Goal: Task Accomplishment & Management: Use online tool/utility

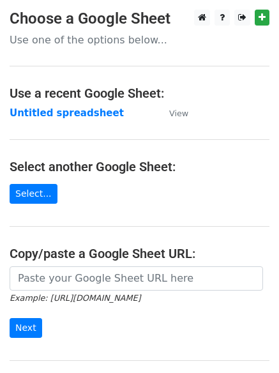
click at [0, 289] on html "Choose a Google Sheet Use one of the options below... Use a recent Google Sheet…" at bounding box center [139, 254] width 279 height 509
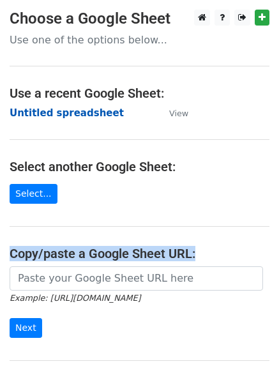
click at [75, 114] on strong "Untitled spreadsheet" at bounding box center [67, 113] width 114 height 12
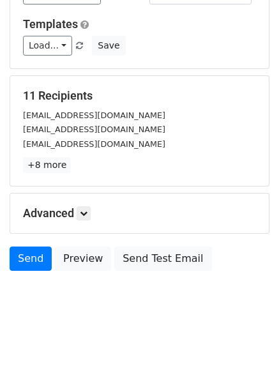
scroll to position [123, 0]
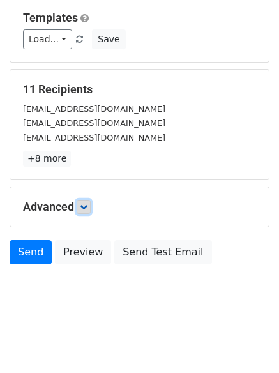
click at [88, 210] on icon at bounding box center [84, 207] width 8 height 8
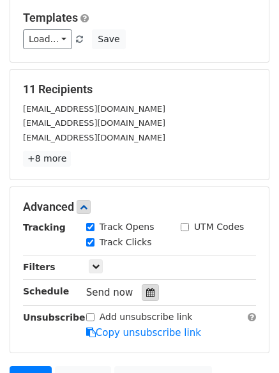
click at [146, 293] on icon at bounding box center [150, 292] width 8 height 9
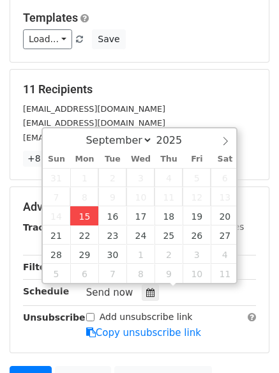
type input "2025-09-15 12:00"
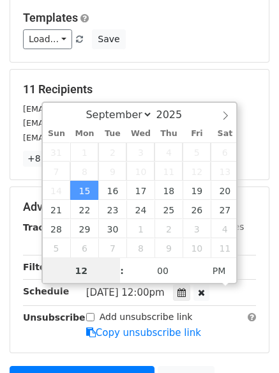
scroll to position [1, 0]
type input "4"
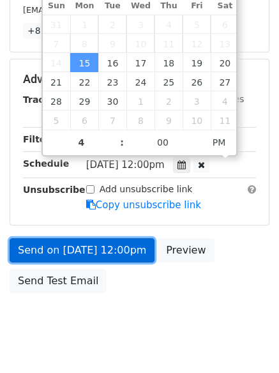
type input "2025-09-15 16:00"
click at [104, 248] on link "Send on Sep 15 at 12:00pm" at bounding box center [82, 250] width 145 height 24
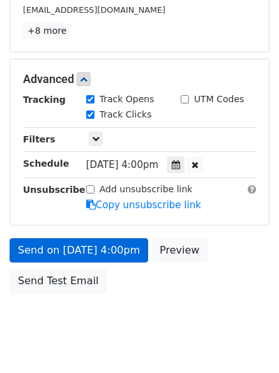
scroll to position [228, 0]
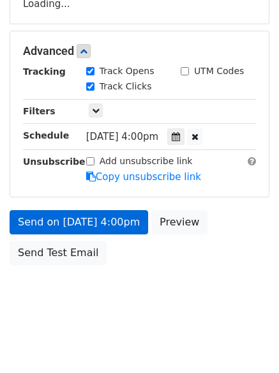
click at [102, 250] on div "Send on Sep 15 at 4:00pm Preview Send Test Email" at bounding box center [139, 240] width 279 height 61
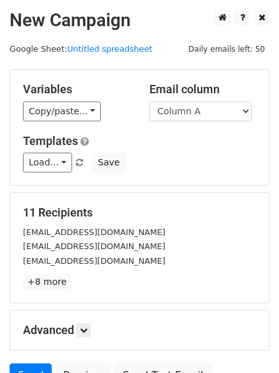
click at [156, 232] on div "[EMAIL_ADDRESS][DOMAIN_NAME]" at bounding box center [139, 232] width 252 height 15
drag, startPoint x: 189, startPoint y: 121, endPoint x: 205, endPoint y: 131, distance: 19.5
click at [205, 131] on div "Variables Copy/paste... {{Column A}} {{Column B}} {{Column C}} {{Column D}} {{C…" at bounding box center [139, 128] width 259 height 116
select select "Column B"
click at [150, 102] on select "Column A Column B Column C Column D Column E" at bounding box center [201, 112] width 102 height 20
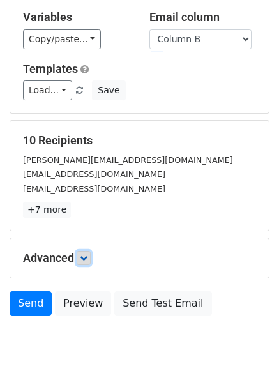
click at [88, 254] on icon at bounding box center [84, 258] width 8 height 8
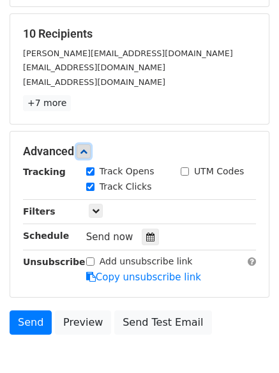
scroll to position [248, 0]
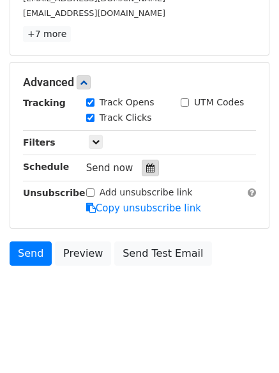
click at [146, 172] on icon at bounding box center [150, 168] width 8 height 9
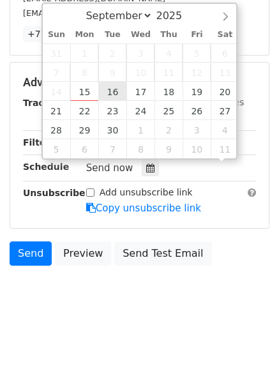
scroll to position [1, 0]
type input "2025-09-23 12:00"
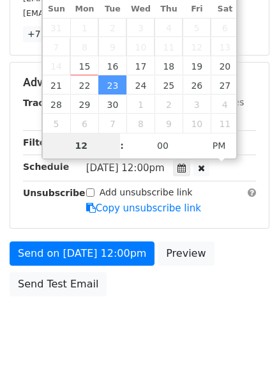
type input "5"
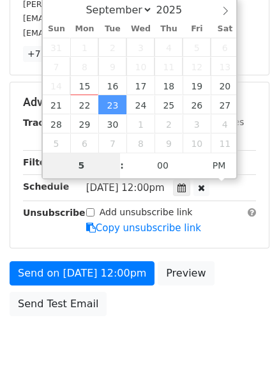
scroll to position [248, 0]
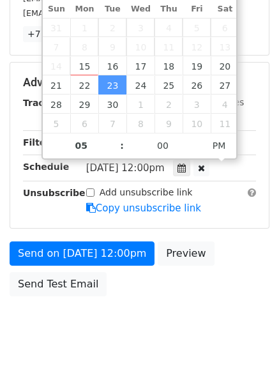
click at [190, 289] on div "Send on Sep 23 at 12:00pm Preview Send Test Email" at bounding box center [139, 272] width 279 height 61
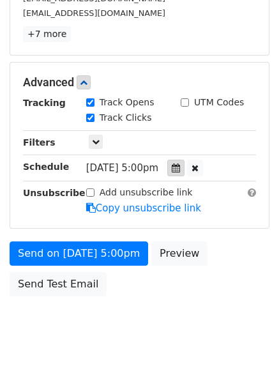
click at [183, 168] on div at bounding box center [175, 168] width 17 height 17
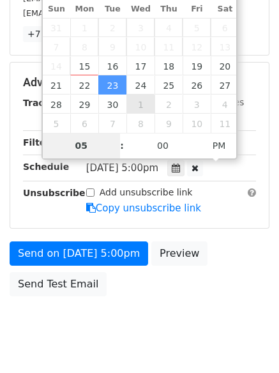
type input "2025-10-01 17:00"
select select "9"
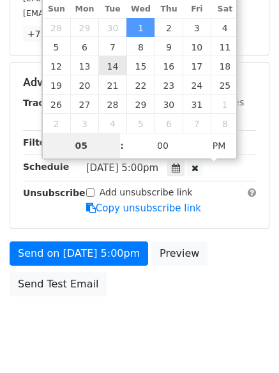
drag, startPoint x: 143, startPoint y: 100, endPoint x: 111, endPoint y: 65, distance: 47.6
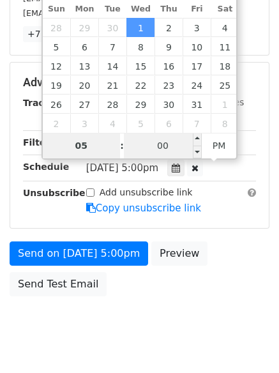
type input "2025-11-05 17:00"
select select "10"
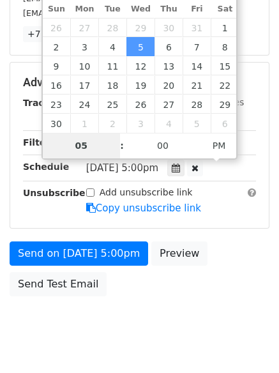
drag, startPoint x: 137, startPoint y: 134, endPoint x: 234, endPoint y: 201, distance: 118.1
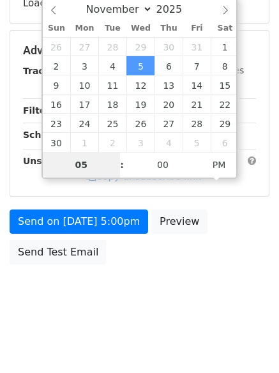
scroll to position [228, 0]
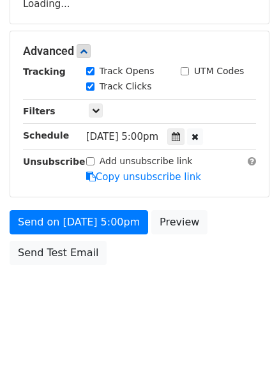
click at [242, 281] on body "New Campaign Daily emails left: 50 Google Sheet: Untitled spreadsheet Variables…" at bounding box center [139, 51] width 279 height 541
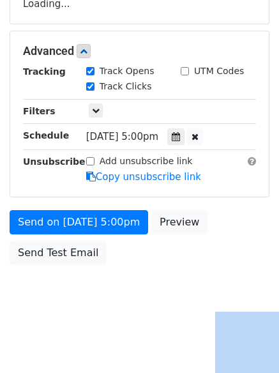
click at [242, 281] on body "New Campaign Daily emails left: 50 Google Sheet: Untitled spreadsheet Variables…" at bounding box center [139, 51] width 279 height 541
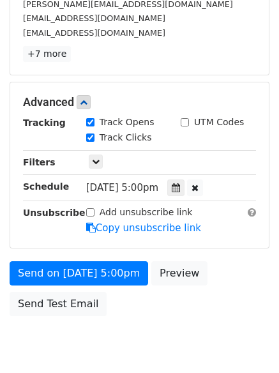
click at [227, 270] on div "Send on Nov 5 at 5:00pm Preview Send Test Email" at bounding box center [139, 291] width 279 height 61
click at [181, 187] on div at bounding box center [175, 188] width 17 height 17
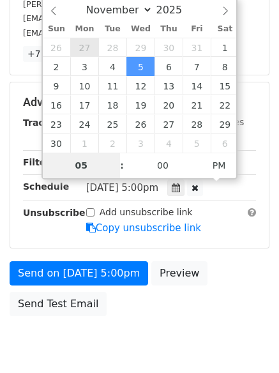
type input "2025-10-27 17:00"
select select "9"
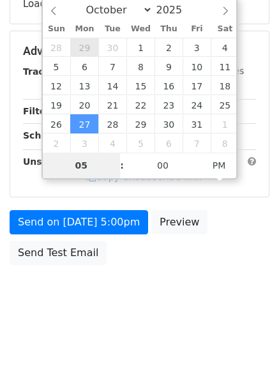
type input "2025-09-29 17:00"
select select "8"
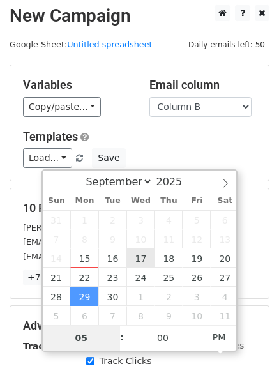
scroll to position [0, 0]
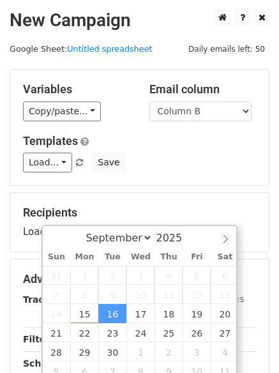
type input "2025-10-08 17:00"
select select "9"
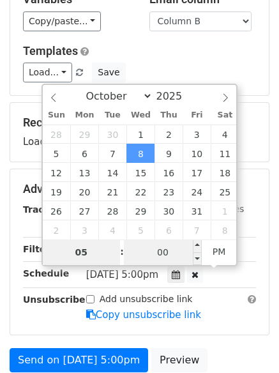
scroll to position [228, 0]
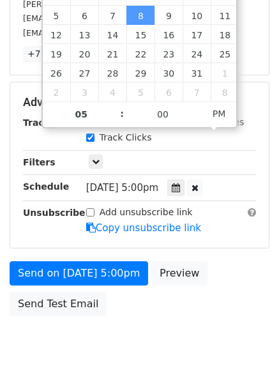
click at [170, 321] on div "Send on Oct 8 at 5:00pm Preview Send Test Email" at bounding box center [139, 291] width 279 height 61
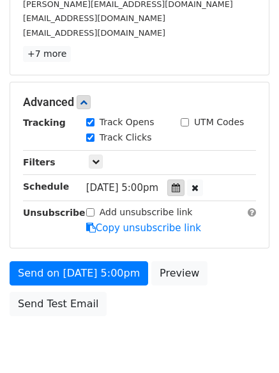
click at [185, 181] on div at bounding box center [175, 188] width 17 height 17
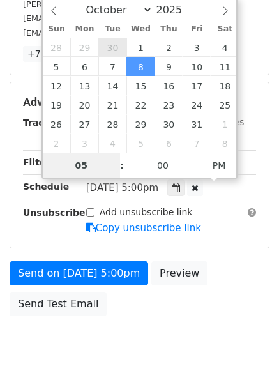
type input "2025-09-30 17:00"
select select "8"
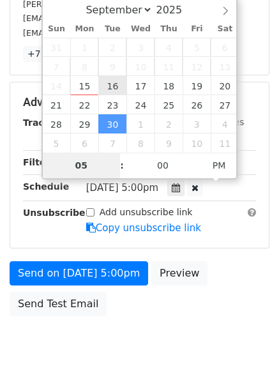
type input "2025-09-16 17:00"
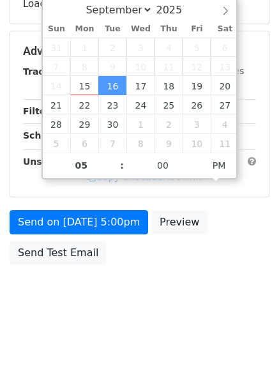
click at [158, 282] on body "New Campaign Daily emails left: 50 Google Sheet: Untitled spreadsheet Variables…" at bounding box center [139, 51] width 279 height 541
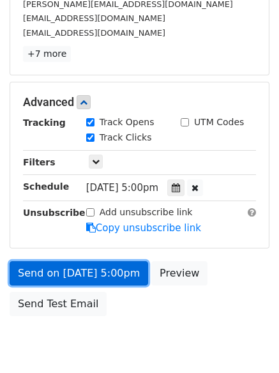
click at [114, 281] on link "Send on Sep 16 at 5:00pm" at bounding box center [79, 273] width 139 height 24
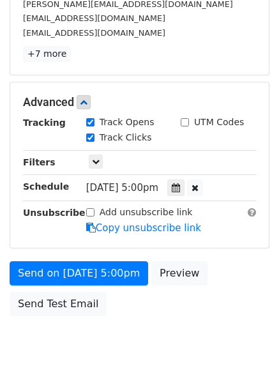
drag, startPoint x: 120, startPoint y: 313, endPoint x: 114, endPoint y: 323, distance: 12.6
click at [114, 324] on body "New Campaign Daily emails left: 50 Google Sheet: Untitled spreadsheet Variables…" at bounding box center [139, 77] width 279 height 592
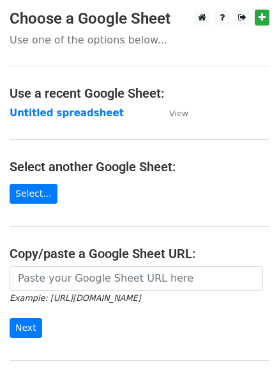
click at [59, 117] on strong "Untitled spreadsheet" at bounding box center [67, 113] width 114 height 12
click at [123, 228] on main "Choose a Google Sheet Use one of the options below... Use a recent Google Sheet…" at bounding box center [139, 208] width 279 height 397
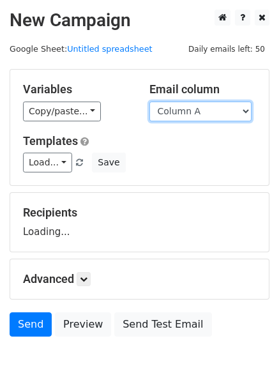
click at [201, 117] on select "Column A Column B Column C Column D Column E" at bounding box center [201, 112] width 102 height 20
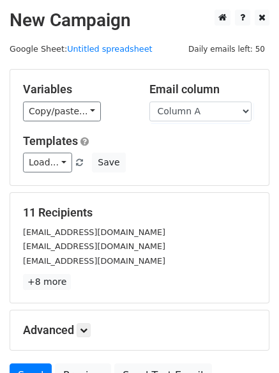
click at [196, 165] on div "Load... No templates saved Save" at bounding box center [139, 163] width 252 height 20
drag, startPoint x: 207, startPoint y: 111, endPoint x: 208, endPoint y: 119, distance: 7.8
click at [207, 111] on select "Column A Column B Column C Column D Column E" at bounding box center [201, 112] width 102 height 20
select select "Column C"
click at [150, 102] on select "Column A Column B Column C Column D Column E" at bounding box center [201, 112] width 102 height 20
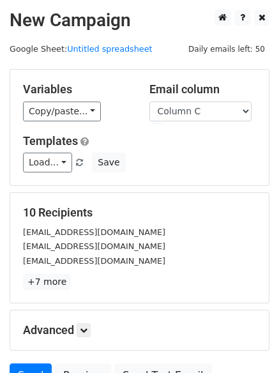
click at [200, 180] on form "Variables Copy/paste... {{Column A}} {{Column B}} {{Column C}} {{Column D}} {{C…" at bounding box center [140, 231] width 260 height 325
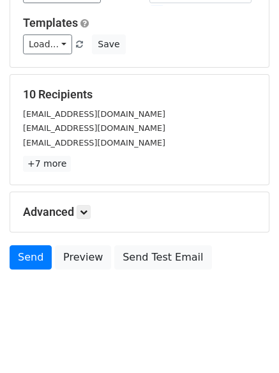
scroll to position [123, 0]
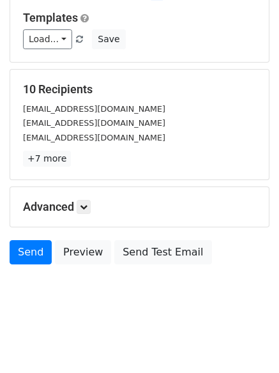
click at [84, 215] on div "Advanced Tracking Track Opens UTM Codes Track Clicks Filters Only include sprea…" at bounding box center [139, 207] width 259 height 40
click at [91, 206] on link at bounding box center [84, 207] width 14 height 14
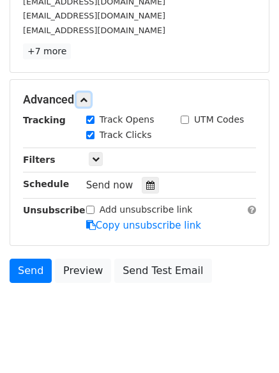
scroll to position [245, 0]
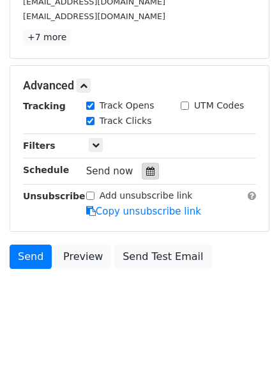
click at [142, 169] on div at bounding box center [150, 171] width 17 height 17
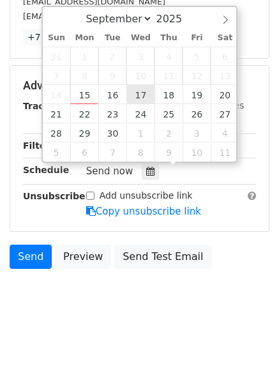
type input "[DATE] 12:00"
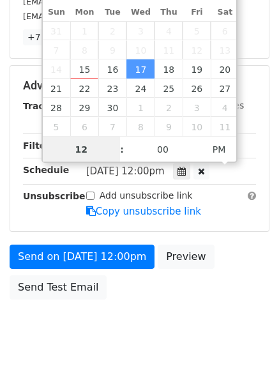
scroll to position [1, 0]
type input "6"
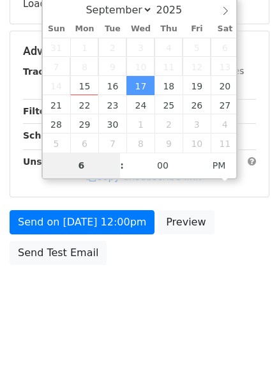
scroll to position [245, 0]
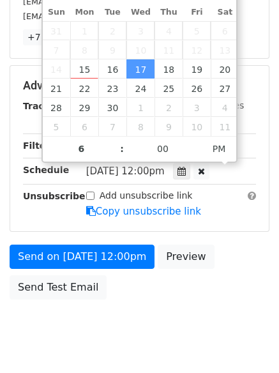
type input "2025-09-17 18:00"
click at [184, 286] on div "Send on Sep 17 at 12:00pm Preview Send Test Email" at bounding box center [139, 275] width 279 height 61
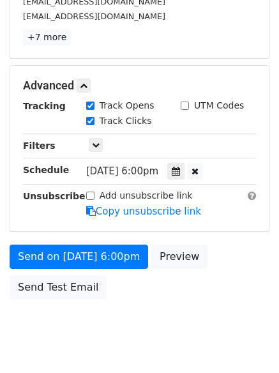
scroll to position [228, 0]
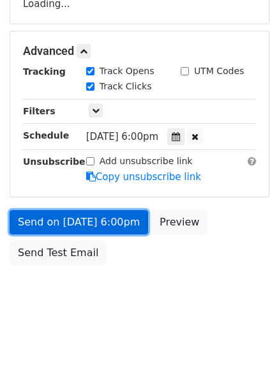
click at [69, 220] on link "Send on Sep 17 at 6:00pm" at bounding box center [79, 222] width 139 height 24
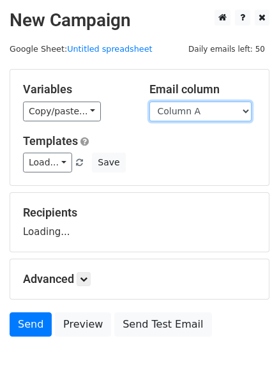
click at [235, 117] on select "Column A Column B Column C Column D Column E" at bounding box center [201, 112] width 102 height 20
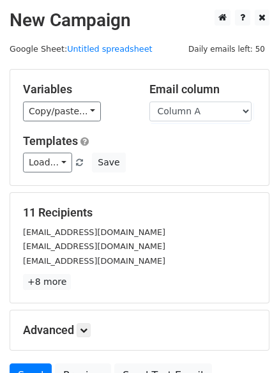
click at [217, 123] on div "Variables Copy/paste... {{Column A}} {{Column B}} {{Column C}} {{Column D}} {{C…" at bounding box center [139, 128] width 259 height 116
click at [218, 116] on select "Column A Column B Column C Column D Column E" at bounding box center [201, 112] width 102 height 20
click at [150, 102] on select "Column A Column B Column C Column D Column E" at bounding box center [201, 112] width 102 height 20
drag, startPoint x: 218, startPoint y: 120, endPoint x: 208, endPoint y: 166, distance: 47.8
click at [208, 166] on div "Load... No templates saved Save" at bounding box center [139, 163] width 252 height 20
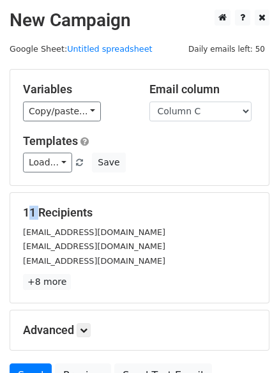
drag, startPoint x: 208, startPoint y: 166, endPoint x: 205, endPoint y: 176, distance: 10.1
click at [205, 176] on div "Variables Copy/paste... {{Column A}} {{Column B}} {{Column C}} {{Column D}} {{C…" at bounding box center [139, 128] width 259 height 116
click at [203, 114] on select "Column A Column B Column C Column D Column E" at bounding box center [201, 112] width 102 height 20
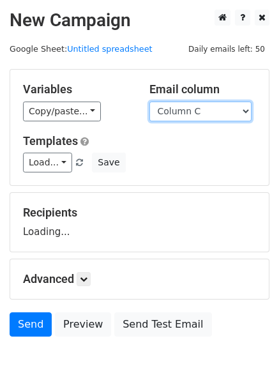
select select "Column D"
click at [150, 102] on select "Column A Column B Column C Column D Column E" at bounding box center [201, 112] width 102 height 20
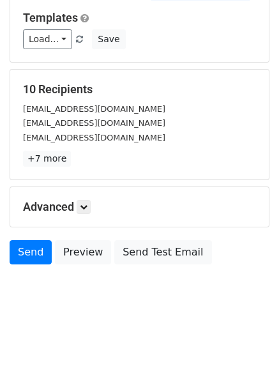
scroll to position [72, 0]
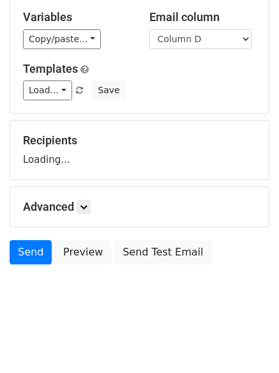
drag, startPoint x: 152, startPoint y: 206, endPoint x: 102, endPoint y: 210, distance: 50.0
click at [107, 208] on h5 "Advanced" at bounding box center [139, 207] width 233 height 14
drag, startPoint x: 97, startPoint y: 213, endPoint x: 89, endPoint y: 207, distance: 10.5
click at [95, 206] on h5 "Advanced" at bounding box center [139, 207] width 233 height 14
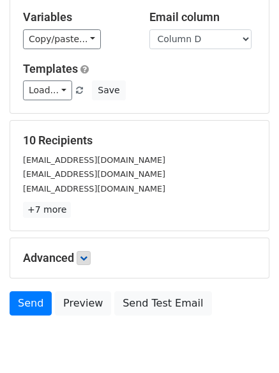
click at [82, 210] on p "+7 more" at bounding box center [139, 210] width 233 height 16
click at [85, 263] on link at bounding box center [84, 258] width 14 height 14
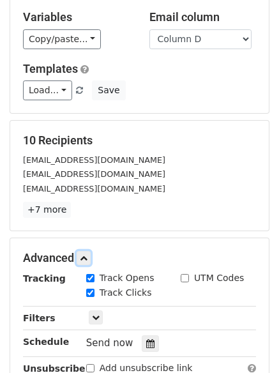
scroll to position [228, 0]
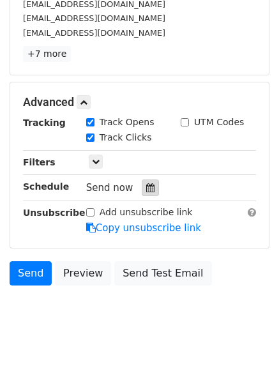
click at [146, 187] on icon at bounding box center [150, 187] width 8 height 9
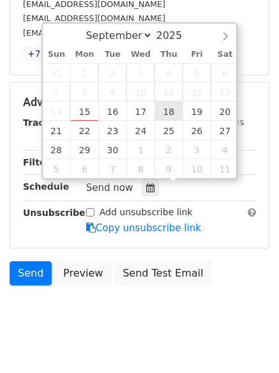
type input "2025-09-18 12:00"
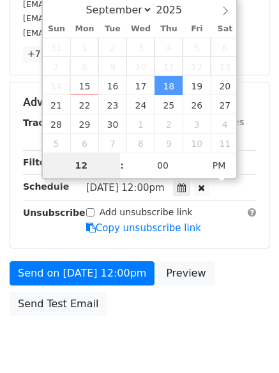
type input "7"
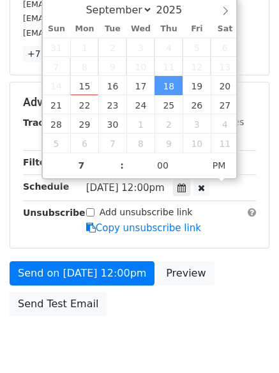
type input "2025-09-18 19:00"
click at [169, 330] on body "New Campaign Daily emails left: 50 Google Sheet: Untitled spreadsheet Variables…" at bounding box center [139, 77] width 279 height 592
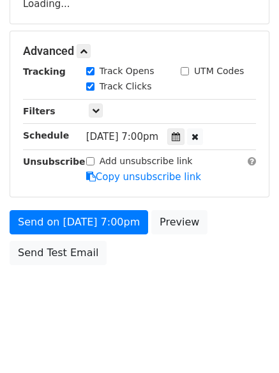
click at [125, 312] on body "New Campaign Daily emails left: 50 Google Sheet: Untitled spreadsheet Variables…" at bounding box center [139, 51] width 279 height 541
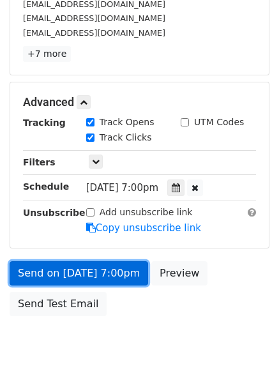
click at [114, 280] on link "Send on Sep 18 at 7:00pm" at bounding box center [79, 273] width 139 height 24
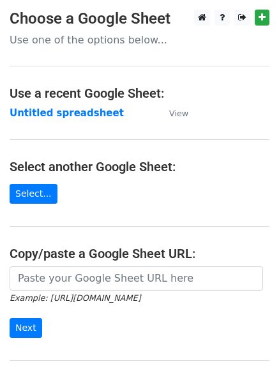
click at [60, 109] on strong "Untitled spreadsheet" at bounding box center [67, 113] width 114 height 12
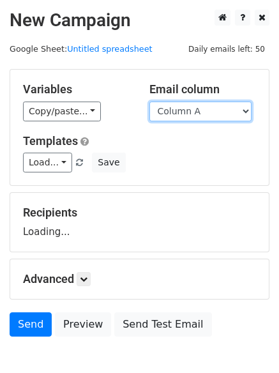
drag, startPoint x: 0, startPoint y: 0, endPoint x: 214, endPoint y: 105, distance: 238.7
click at [214, 105] on select "Column A Column B Column C Column D Column E" at bounding box center [201, 112] width 102 height 20
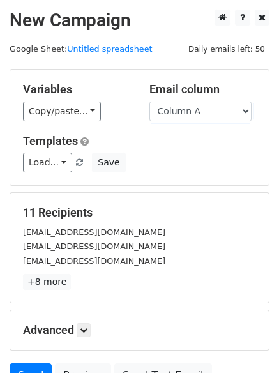
click at [191, 197] on div "11 Recipients [EMAIL_ADDRESS][DOMAIN_NAME] [EMAIL_ADDRESS][DOMAIN_NAME] [EMAIL_…" at bounding box center [139, 248] width 259 height 110
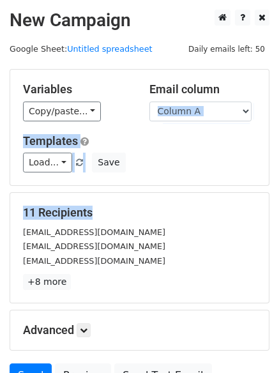
click at [197, 120] on form "Variables Copy/paste... {{Column A}} {{Column B}} {{Column C}} {{Column D}} {{C…" at bounding box center [140, 231] width 260 height 325
click at [197, 120] on select "Column A Column B Column C Column D Column E" at bounding box center [201, 112] width 102 height 20
select select "Column E"
click at [150, 102] on select "Column A Column B Column C Column D Column E" at bounding box center [201, 112] width 102 height 20
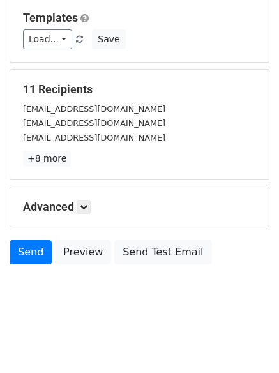
click at [194, 282] on body "New Campaign Daily emails left: 50 Google Sheet: Untitled spreadsheet Variables…" at bounding box center [139, 104] width 279 height 436
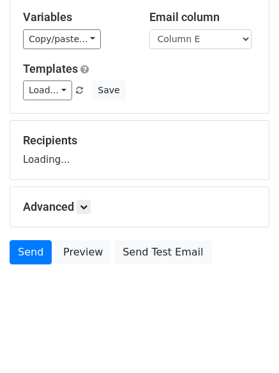
scroll to position [123, 0]
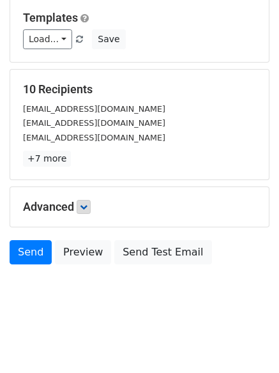
drag, startPoint x: 93, startPoint y: 215, endPoint x: 80, endPoint y: 205, distance: 16.9
click at [80, 205] on div "Advanced Tracking Track Opens UTM Codes Track Clicks Filters Only include sprea…" at bounding box center [139, 207] width 259 height 40
click at [80, 205] on link at bounding box center [84, 207] width 14 height 14
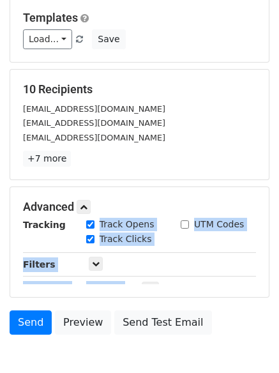
drag, startPoint x: 91, startPoint y: 219, endPoint x: 117, endPoint y: 292, distance: 77.4
click at [116, 284] on div "Tracking Track Opens UTM Codes Track Clicks Filters Only include spreadsheet ro…" at bounding box center [139, 251] width 233 height 66
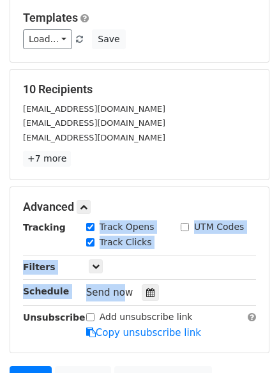
scroll to position [249, 0]
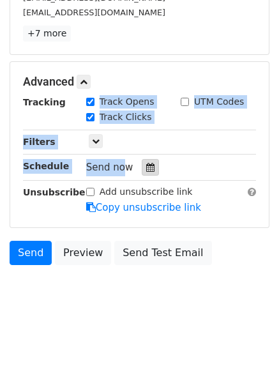
click at [143, 162] on div at bounding box center [150, 167] width 17 height 17
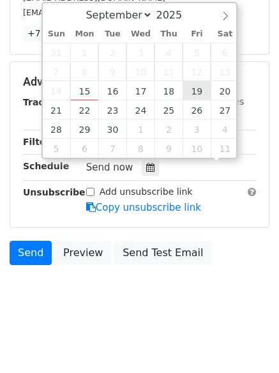
scroll to position [1, 0]
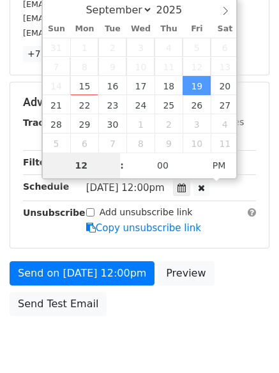
type input "[DATE] 12:00"
select select "9"
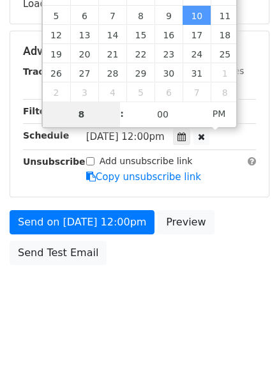
scroll to position [249, 0]
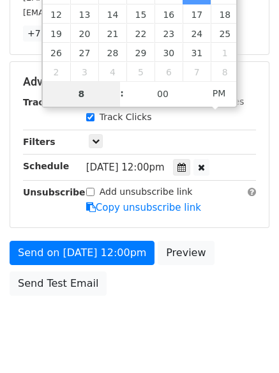
type input "8"
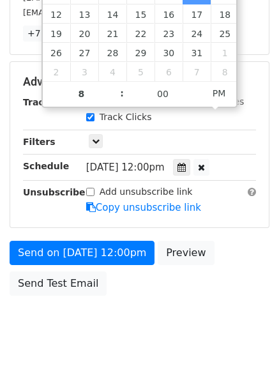
type input "[DATE] 20:00"
type input "08"
click at [147, 327] on body "New Campaign Daily emails left: 50 Google Sheet: Untitled spreadsheet Variables…" at bounding box center [139, 57] width 279 height 592
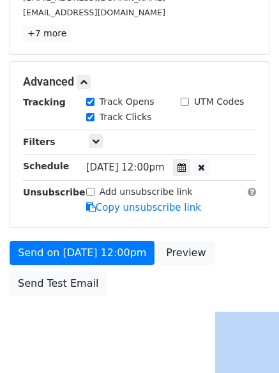
click at [147, 327] on body "New Campaign Daily emails left: 50 Google Sheet: Untitled spreadsheet Variables…" at bounding box center [139, 57] width 279 height 592
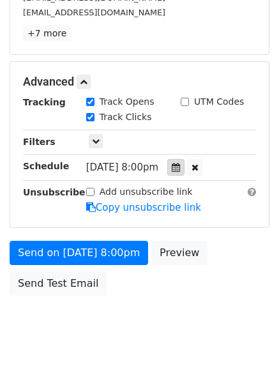
click at [176, 130] on hr at bounding box center [139, 130] width 233 height 1
click at [178, 159] on div "[DATE]-10-10 20:00" at bounding box center [161, 167] width 150 height 17
click at [179, 164] on icon at bounding box center [176, 167] width 8 height 9
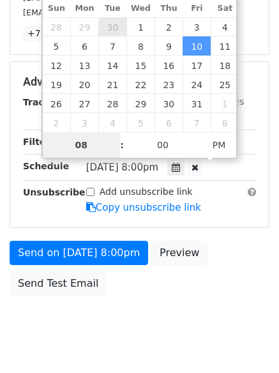
type input "[DATE] 20:00"
select select "8"
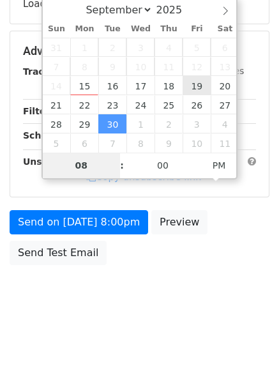
type input "[DATE] 20:00"
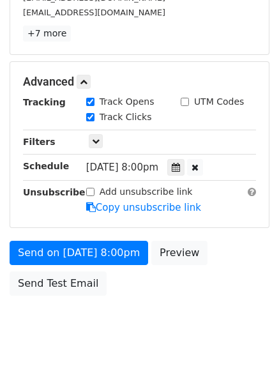
click at [192, 278] on div "Send on [DATE] 8:00pm Preview Send Test Email" at bounding box center [139, 271] width 279 height 61
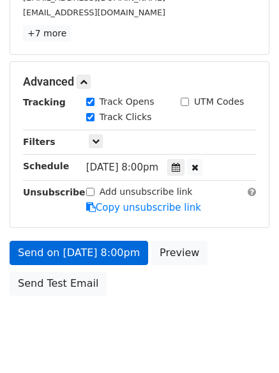
click at [121, 297] on body "New Campaign Daily emails left: 50 Google Sheet: Untitled spreadsheet Variables…" at bounding box center [139, 57] width 279 height 592
click at [121, 293] on div "Send on [DATE] 8:00pm Preview Send Test Email" at bounding box center [139, 271] width 279 height 61
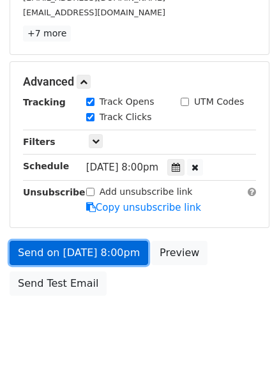
click at [110, 254] on link "Send on [DATE] 8:00pm" at bounding box center [79, 253] width 139 height 24
